Goal: Find specific page/section: Find specific page/section

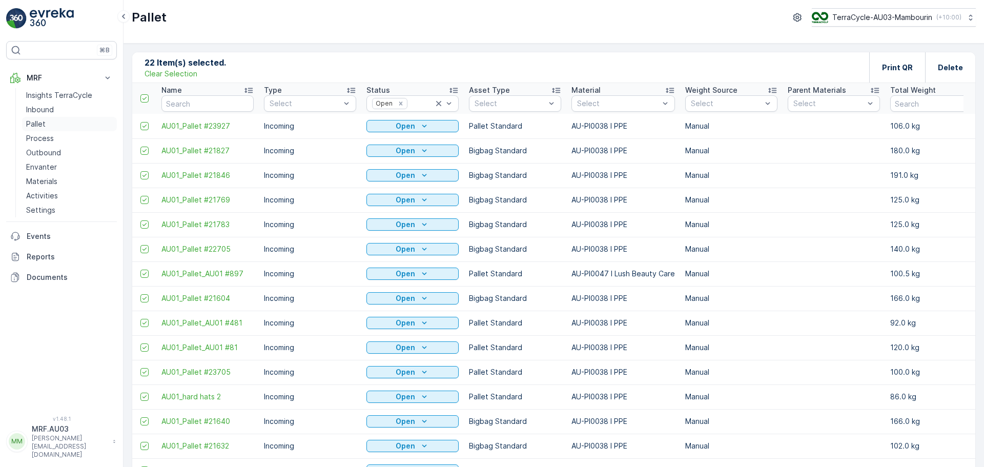
click at [45, 129] on link "Pallet" at bounding box center [69, 124] width 95 height 14
click at [38, 127] on p "Pallet" at bounding box center [35, 124] width 19 height 10
click at [437, 105] on icon at bounding box center [438, 103] width 5 height 5
click at [614, 103] on div at bounding box center [618, 103] width 84 height 8
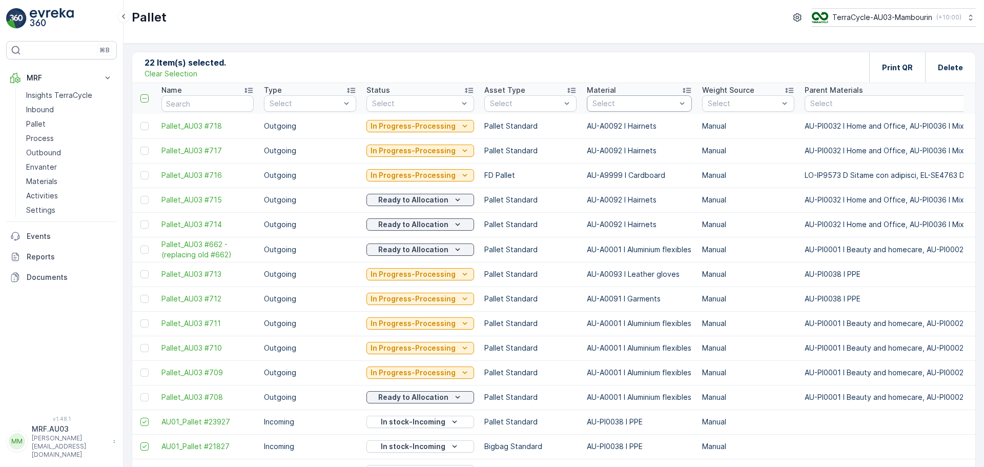
click at [600, 100] on div at bounding box center [634, 103] width 86 height 8
type input "mixed"
click at [618, 133] on p "AU-PI0036 I Mixed Plastic" at bounding box center [644, 132] width 82 height 20
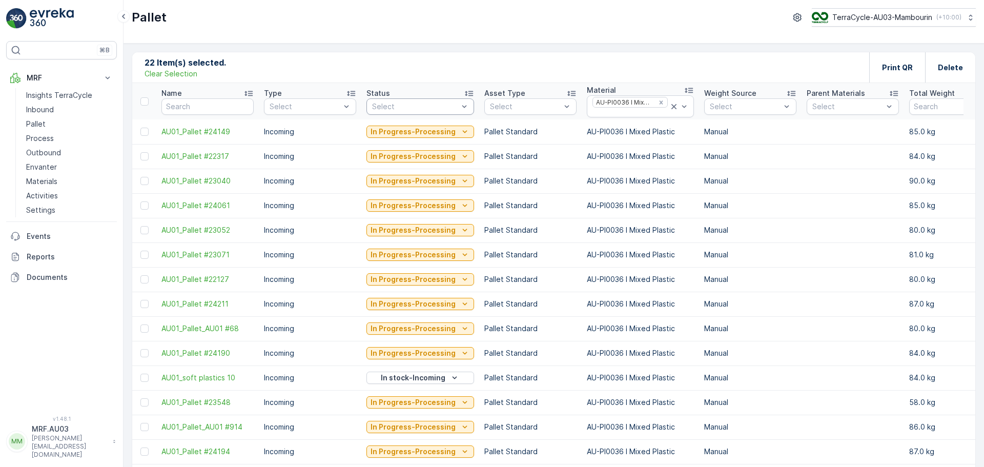
click at [394, 103] on div at bounding box center [415, 106] width 88 height 8
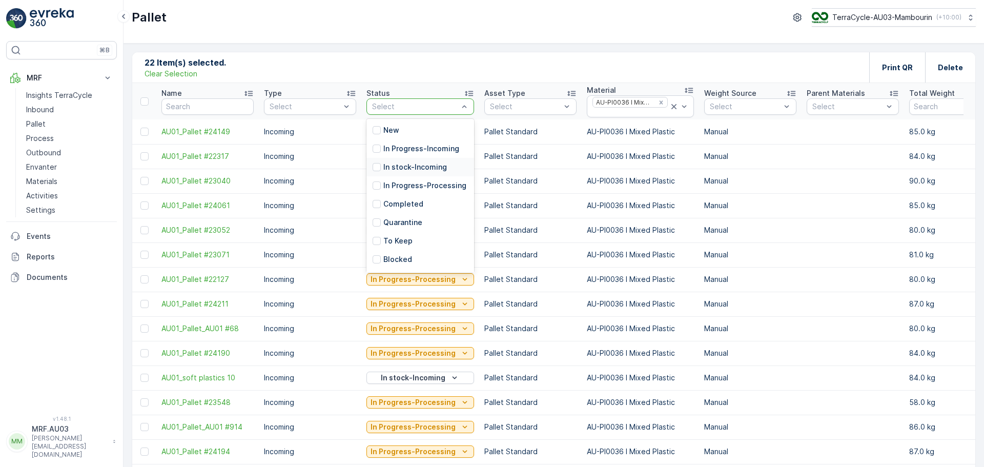
click at [401, 168] on p "In stock-Incoming" at bounding box center [415, 167] width 64 height 10
